Goal: Information Seeking & Learning: Learn about a topic

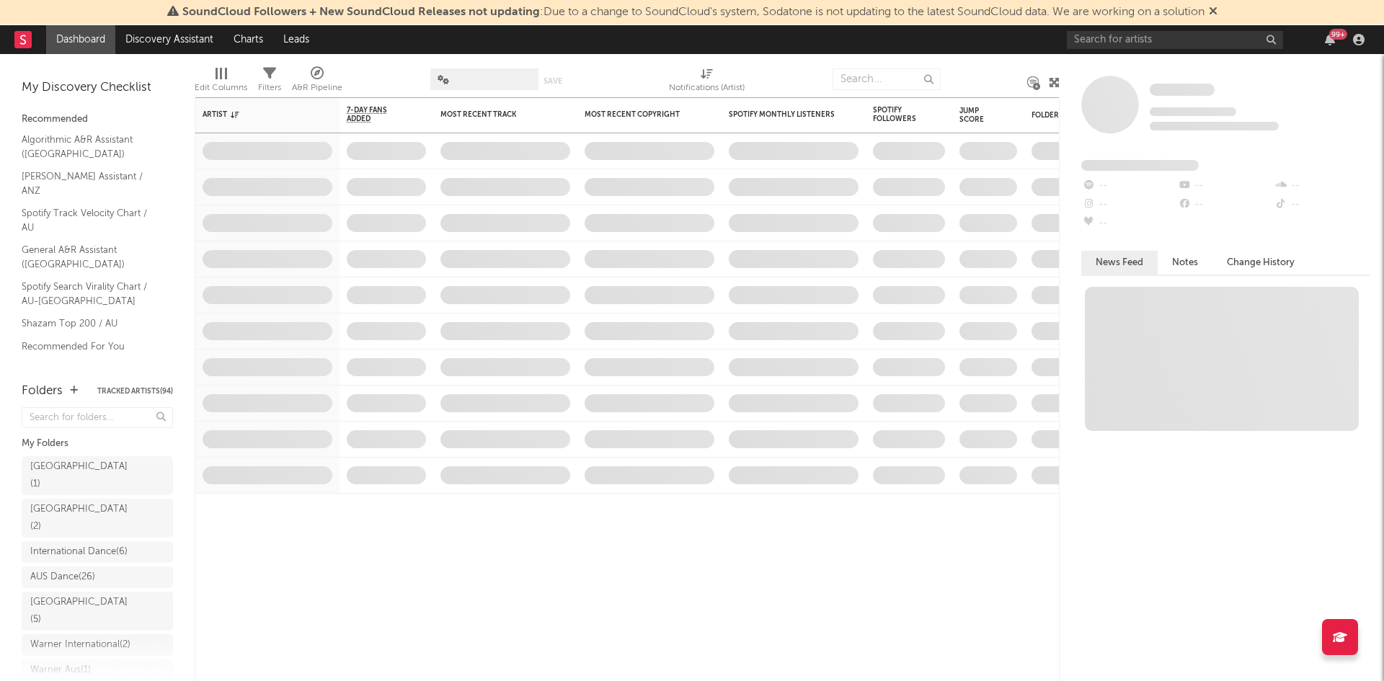
click at [1194, 24] on div "SoundCloud Followers + New SoundCloud Releases not updating : Due to a change t…" at bounding box center [692, 12] width 1384 height 25
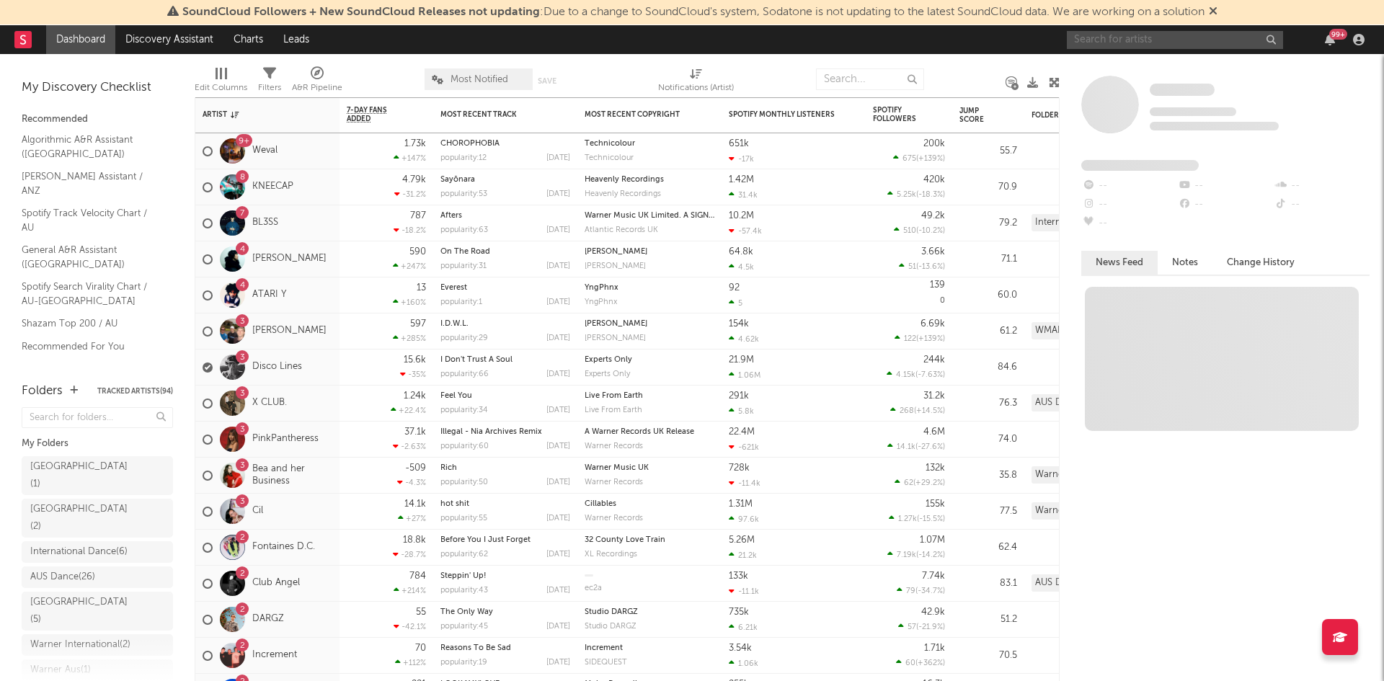
click at [1190, 41] on input "text" at bounding box center [1175, 40] width 216 height 18
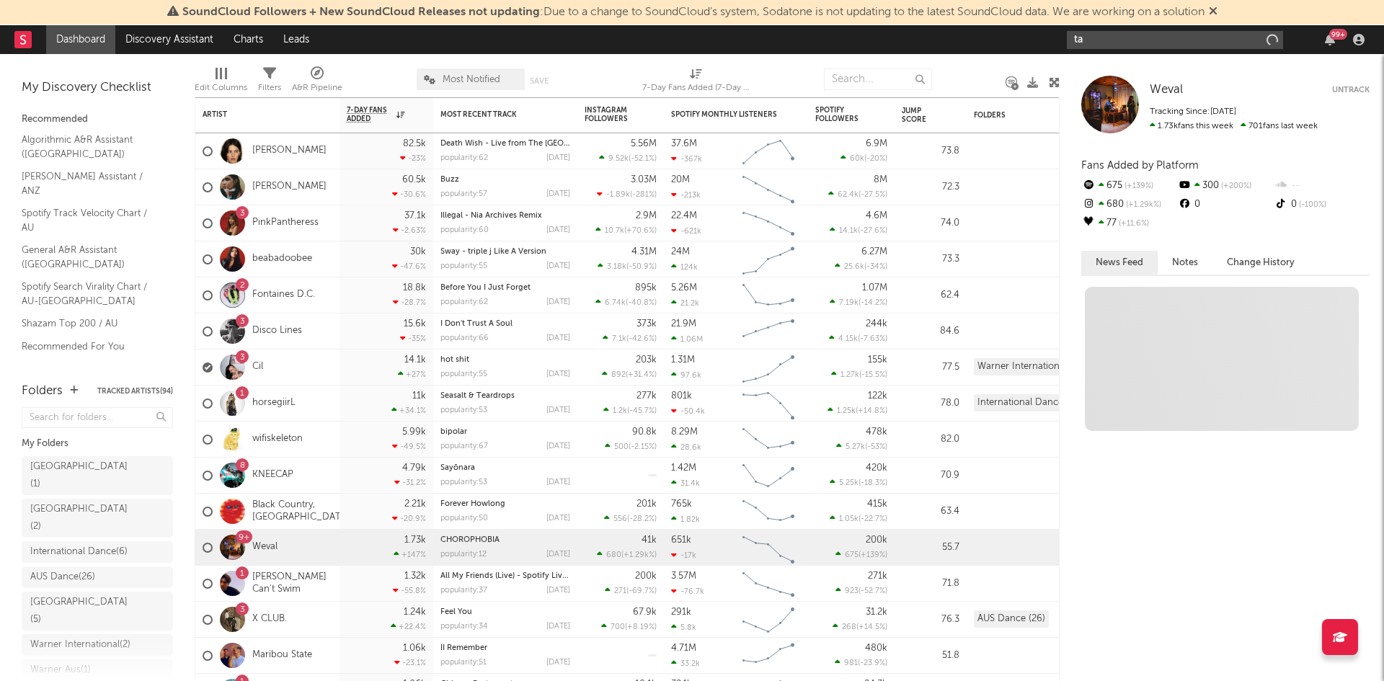
type input "t"
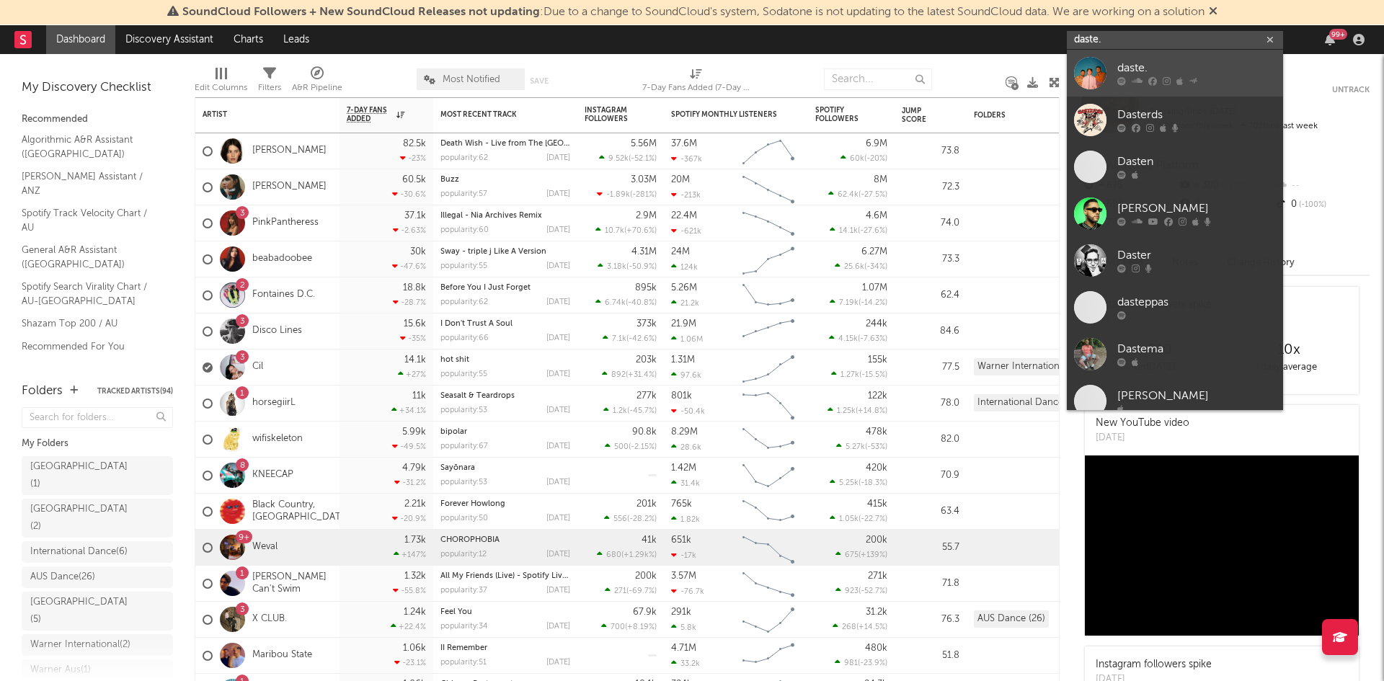
type input "daste."
click at [1204, 76] on div "daste." at bounding box center [1196, 68] width 159 height 17
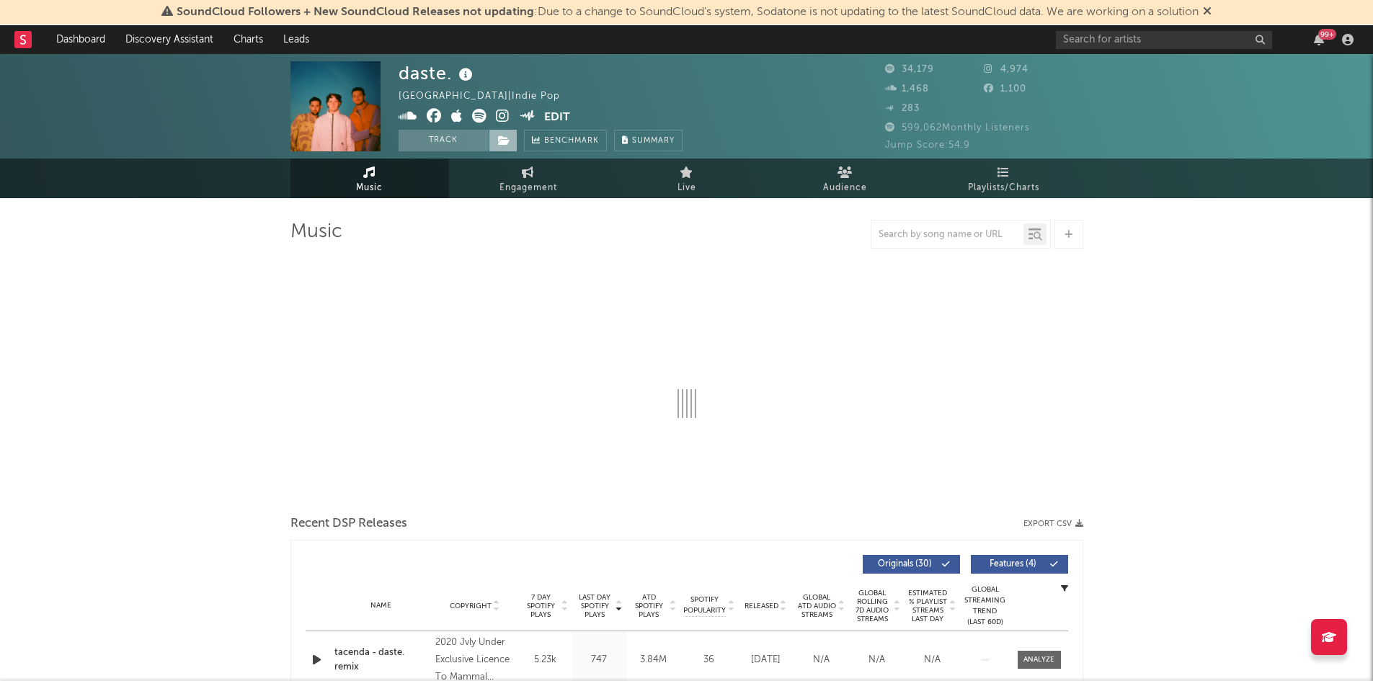
click at [501, 135] on icon at bounding box center [504, 140] width 12 height 10
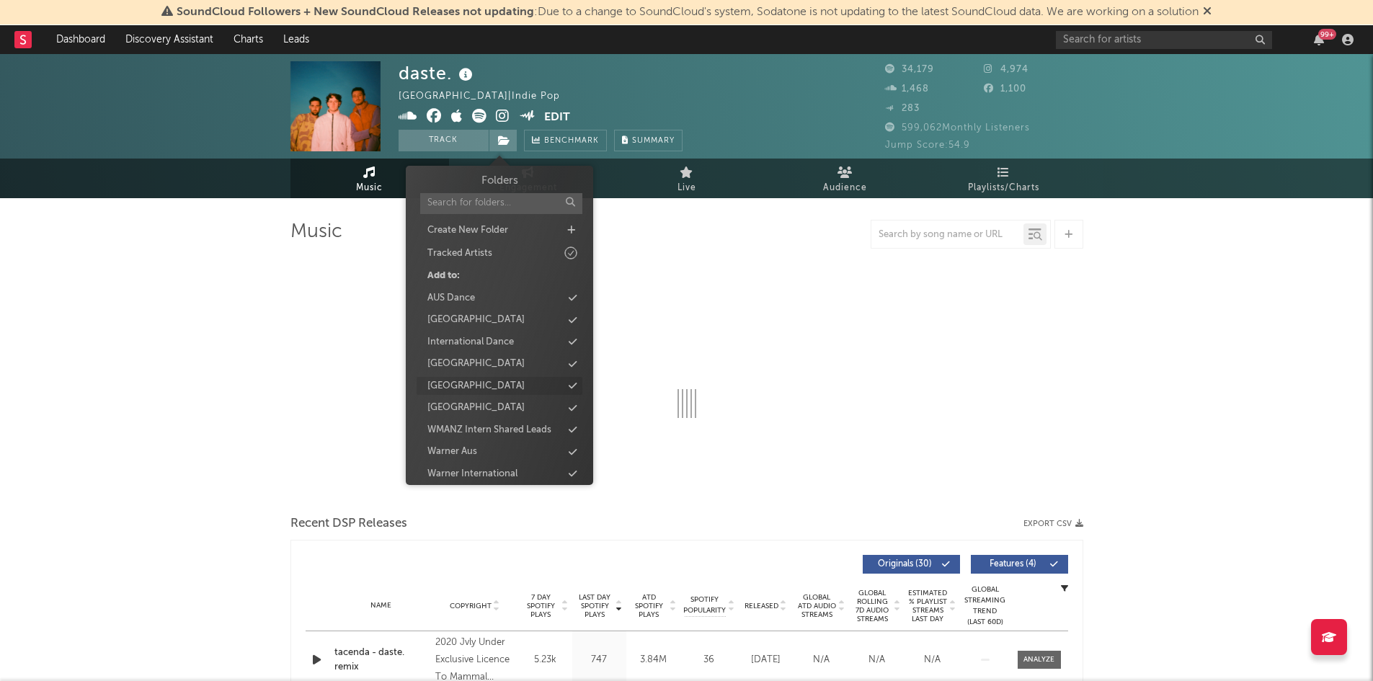
select select "6m"
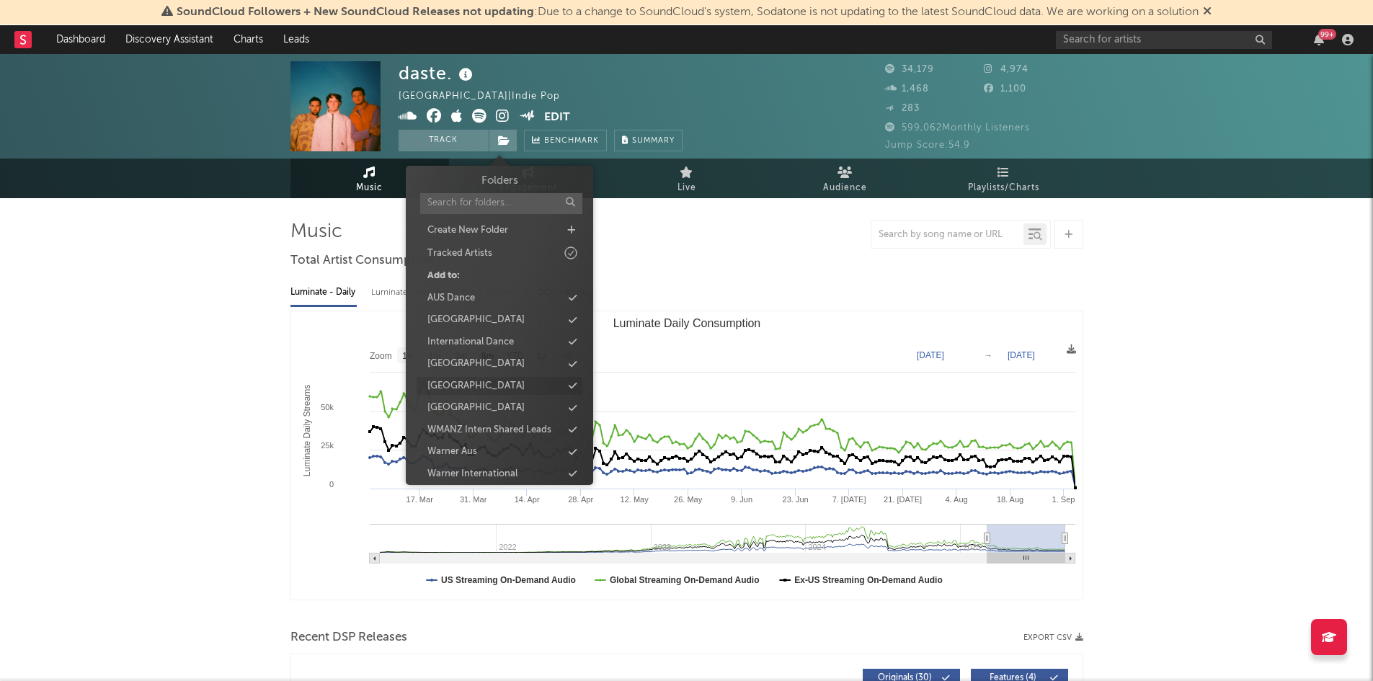
scroll to position [9, 0]
click at [499, 424] on div "WMANZ Intern Shared Leads" at bounding box center [489, 421] width 124 height 14
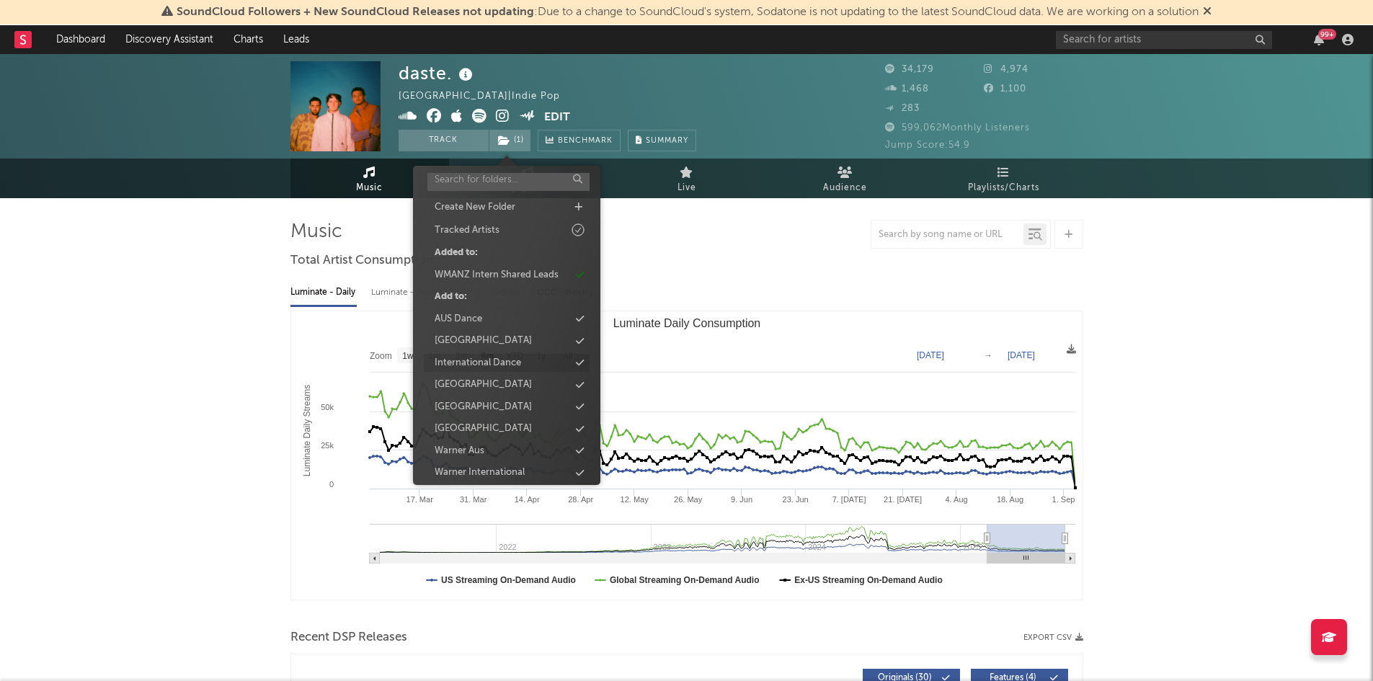
scroll to position [31, 0]
click at [678, 221] on div at bounding box center [686, 234] width 793 height 29
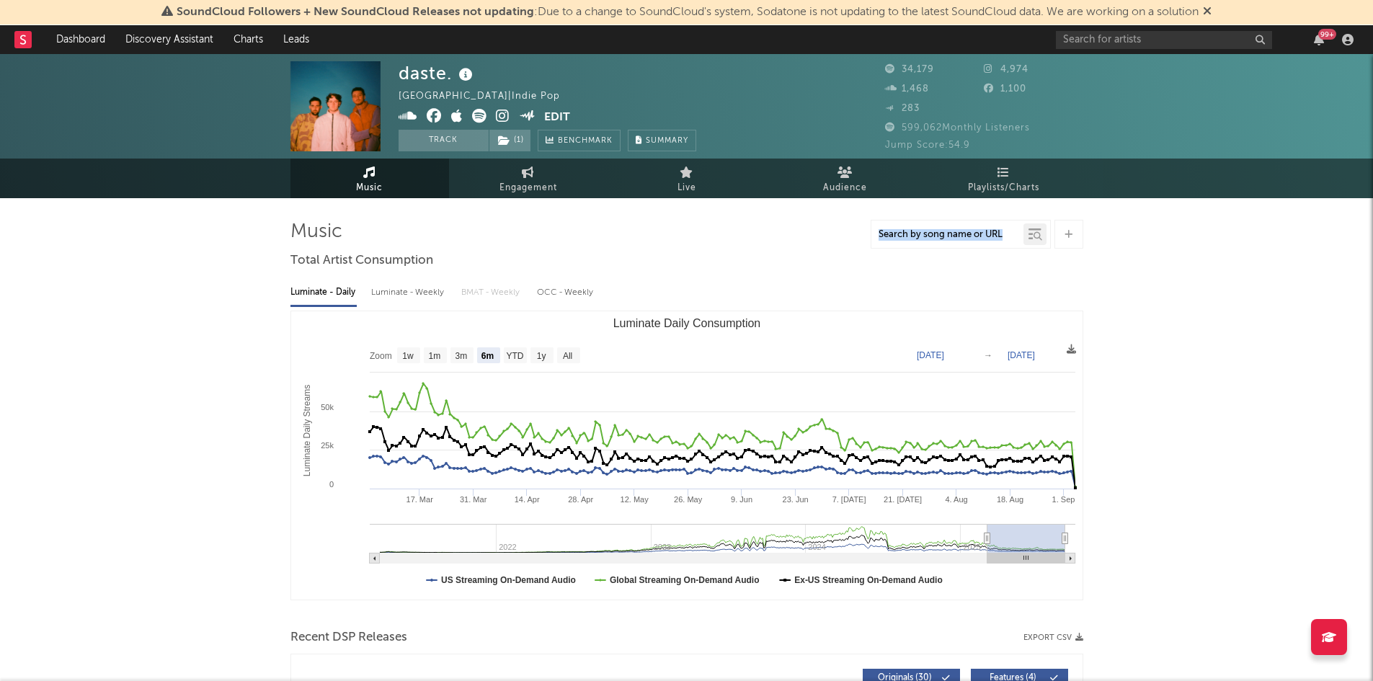
click at [678, 221] on div at bounding box center [686, 234] width 793 height 29
click at [687, 234] on div at bounding box center [686, 234] width 793 height 29
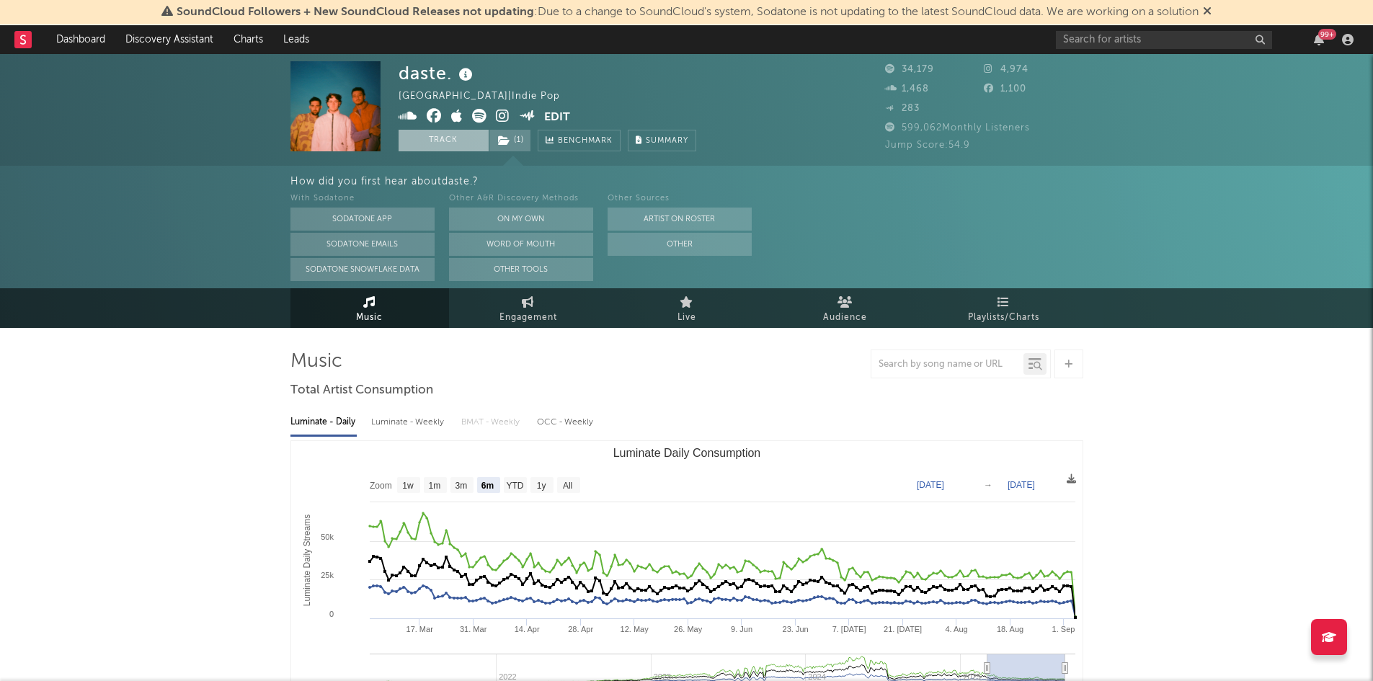
click at [464, 138] on button "Track" at bounding box center [444, 141] width 90 height 22
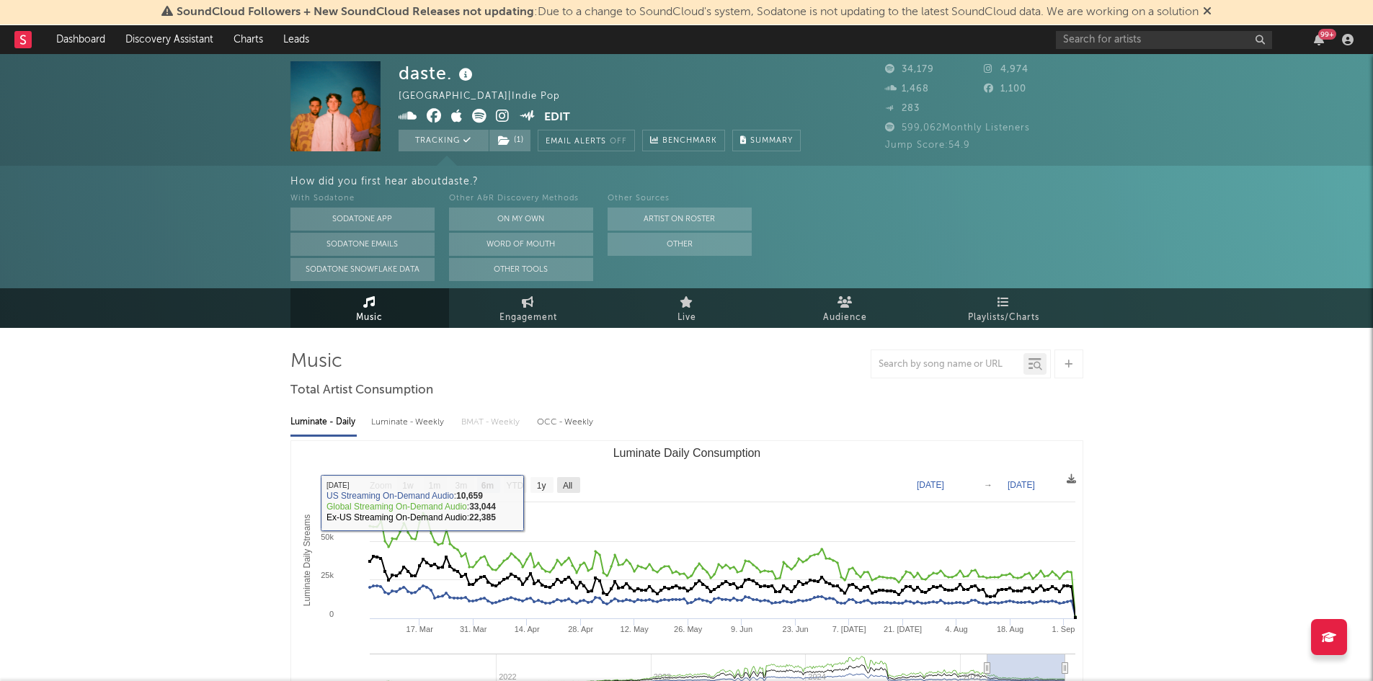
click at [566, 481] on text "All" at bounding box center [566, 486] width 9 height 10
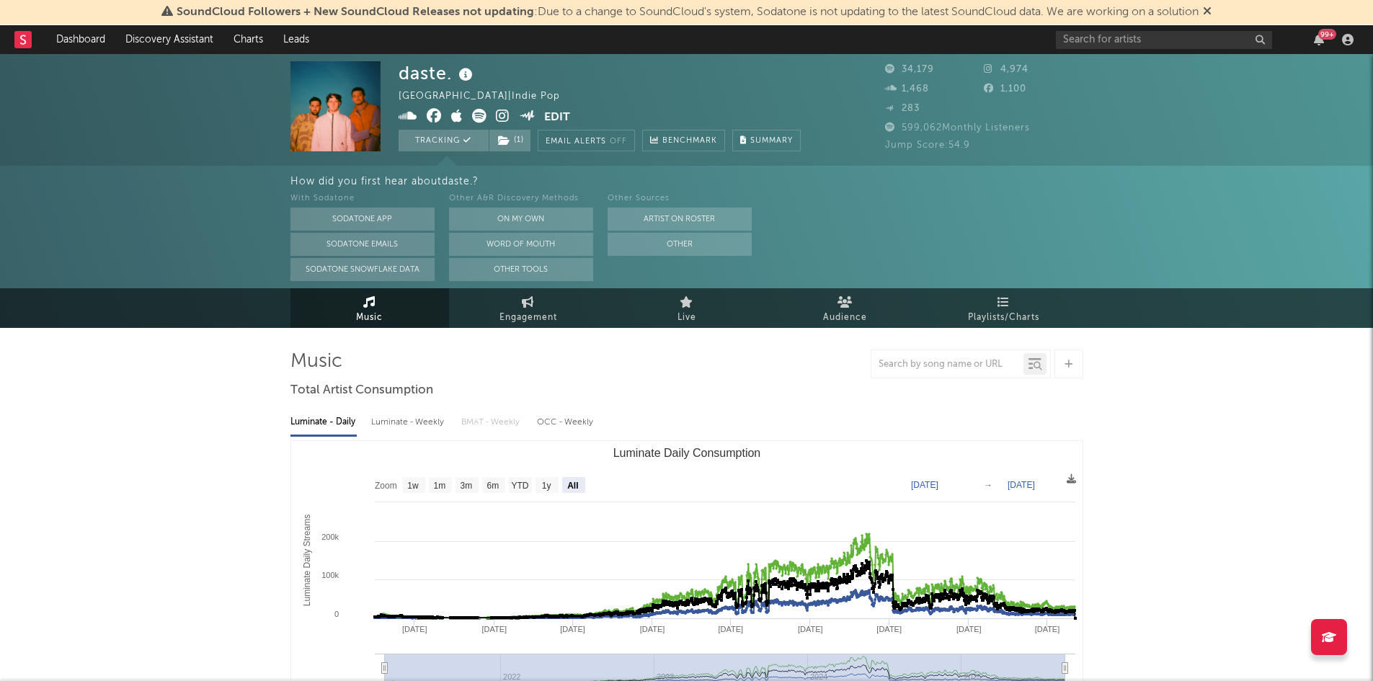
select select "All"
type input "[DATE]"
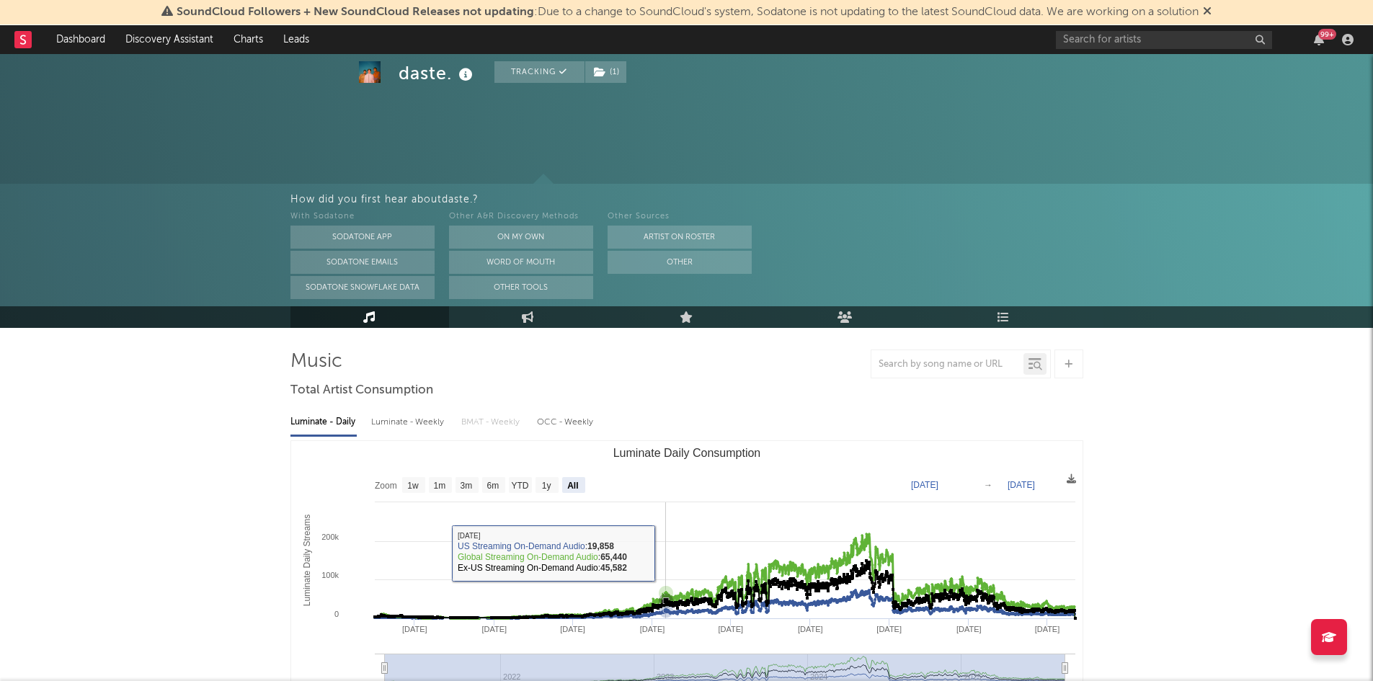
scroll to position [72, 0]
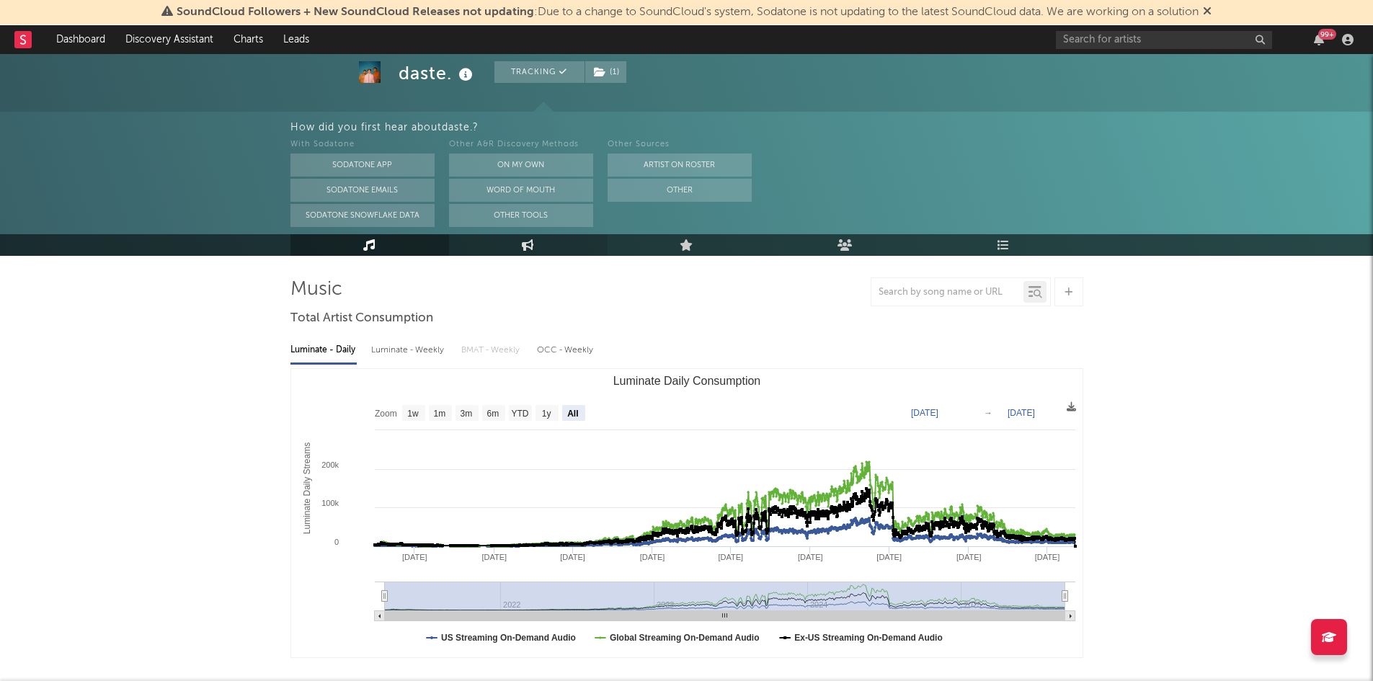
click at [525, 249] on icon at bounding box center [528, 245] width 12 height 12
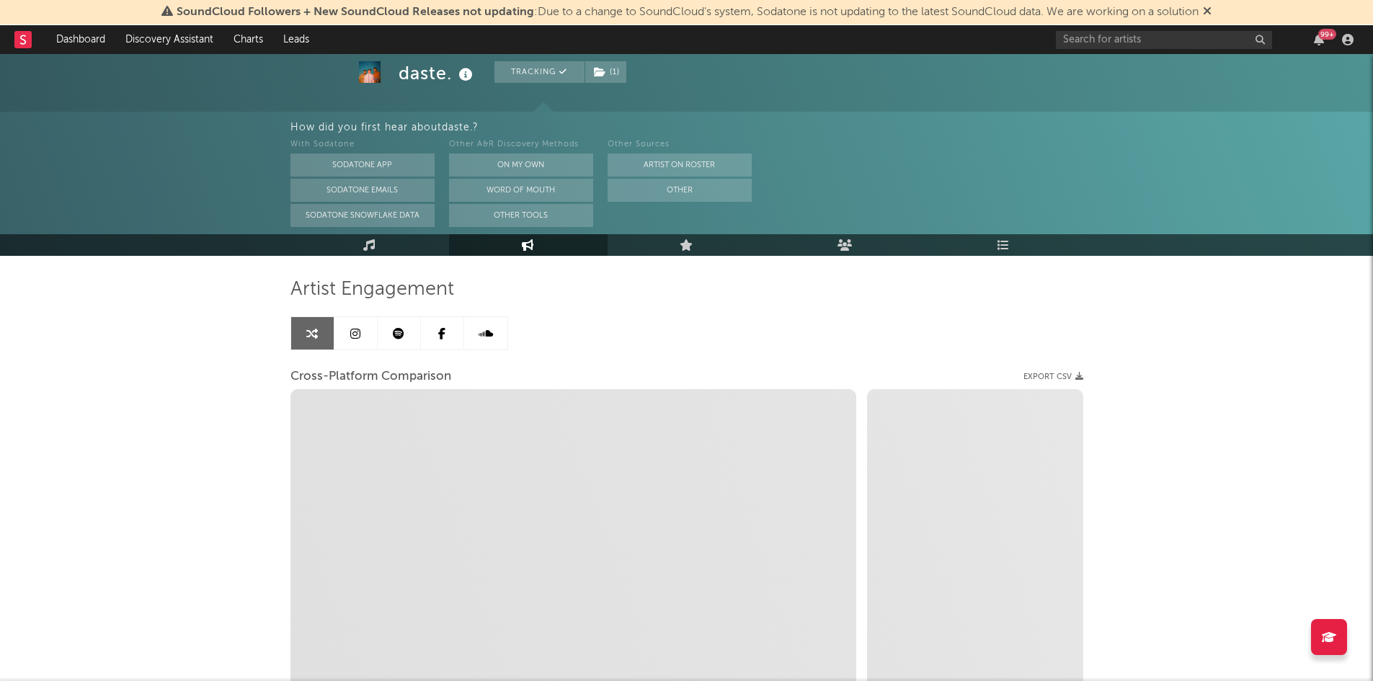
select select "1w"
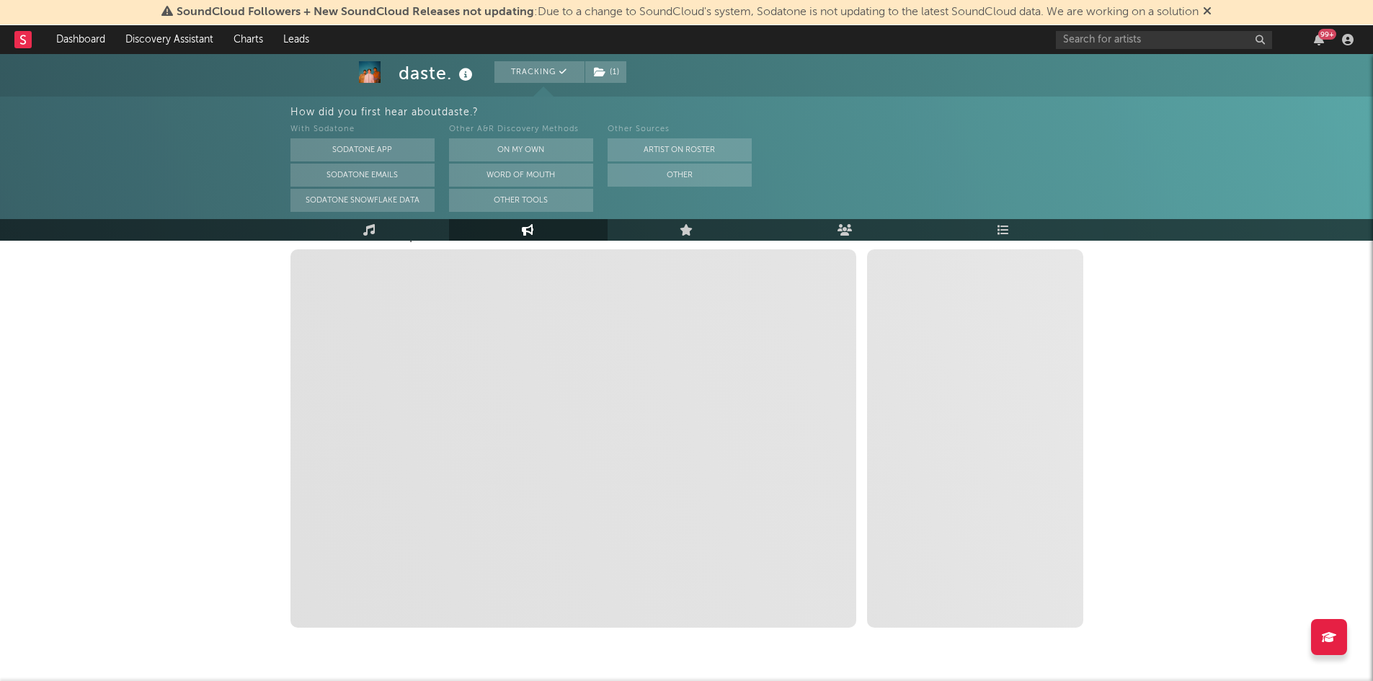
scroll to position [187, 0]
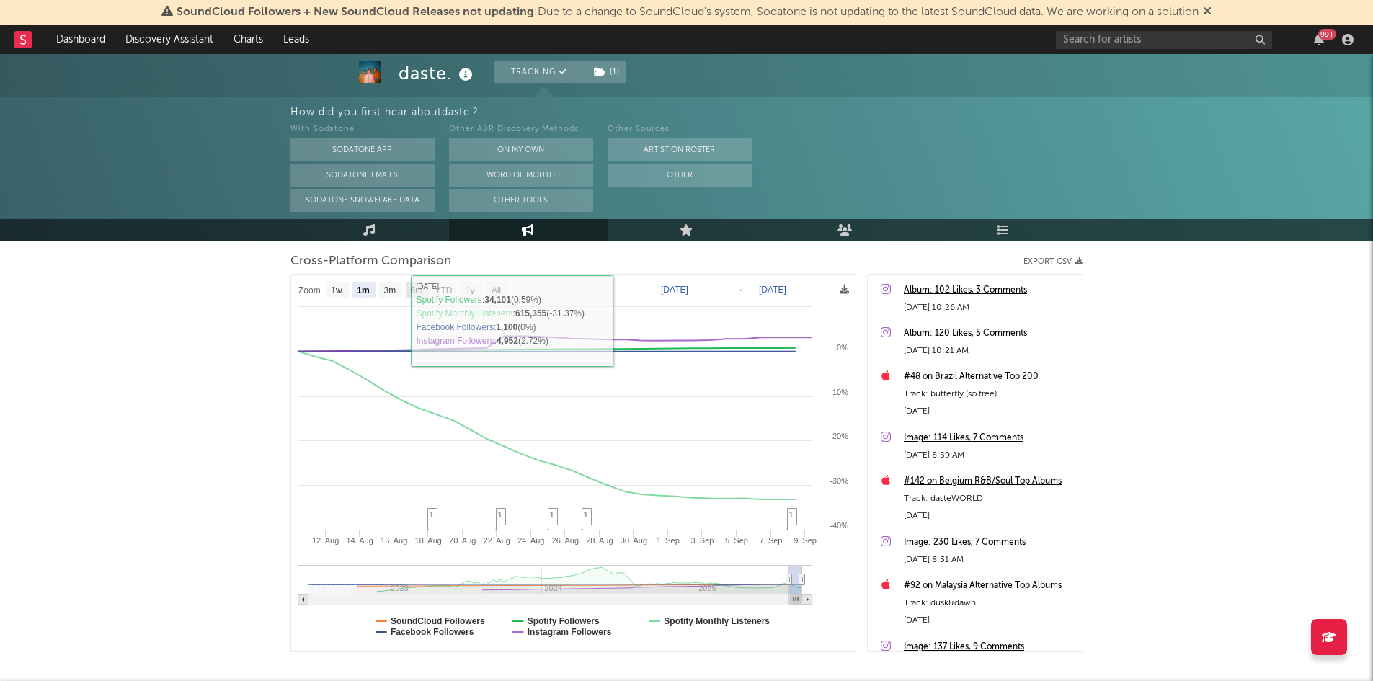
click at [411, 289] on text "6m" at bounding box center [416, 290] width 12 height 10
select select "6m"
type input "[DATE]"
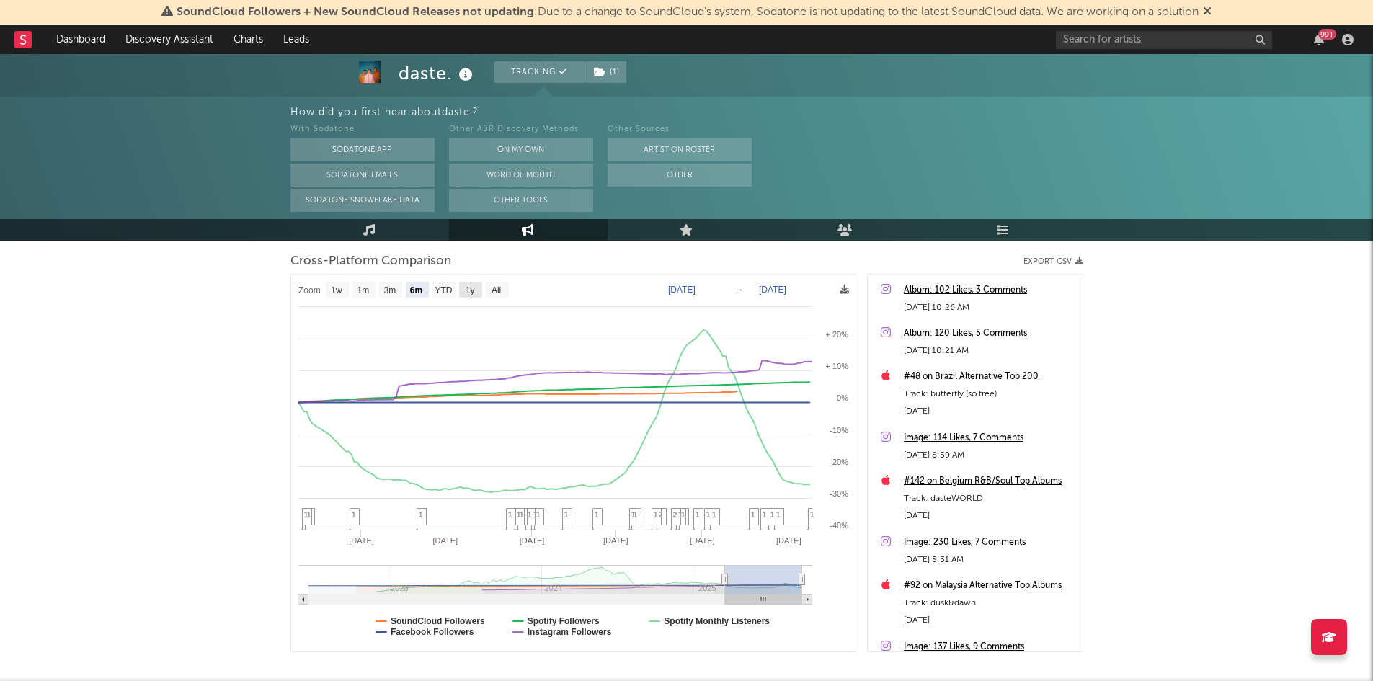
click at [471, 289] on text "1y" at bounding box center [469, 290] width 9 height 10
select select "1y"
type input "[DATE]"
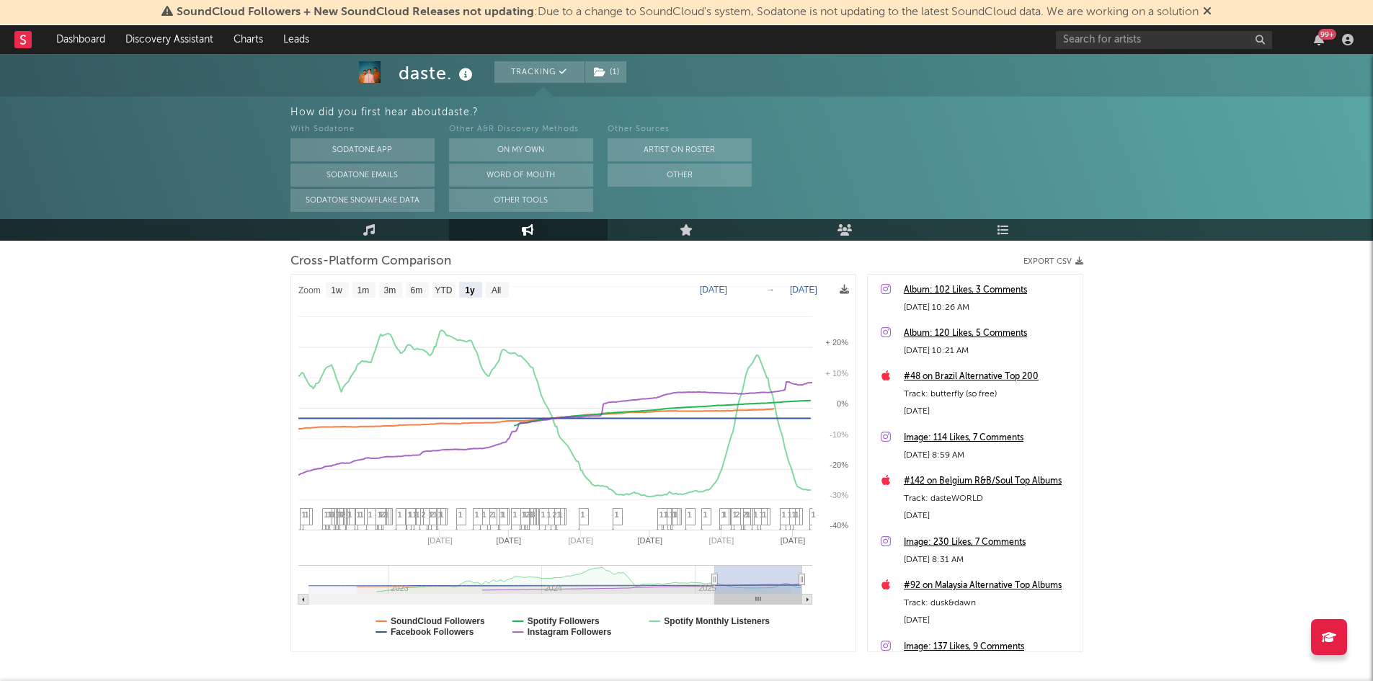
select select "1y"
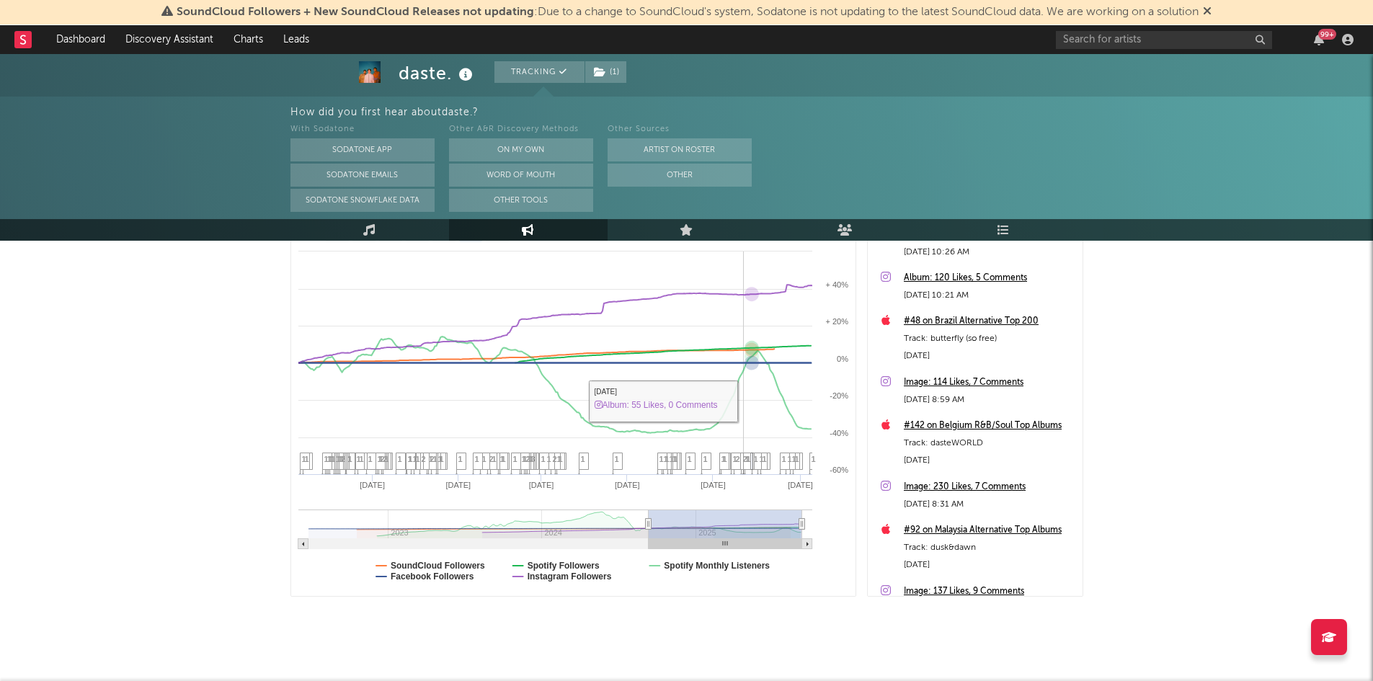
scroll to position [259, 0]
